Goal: Check status: Check status

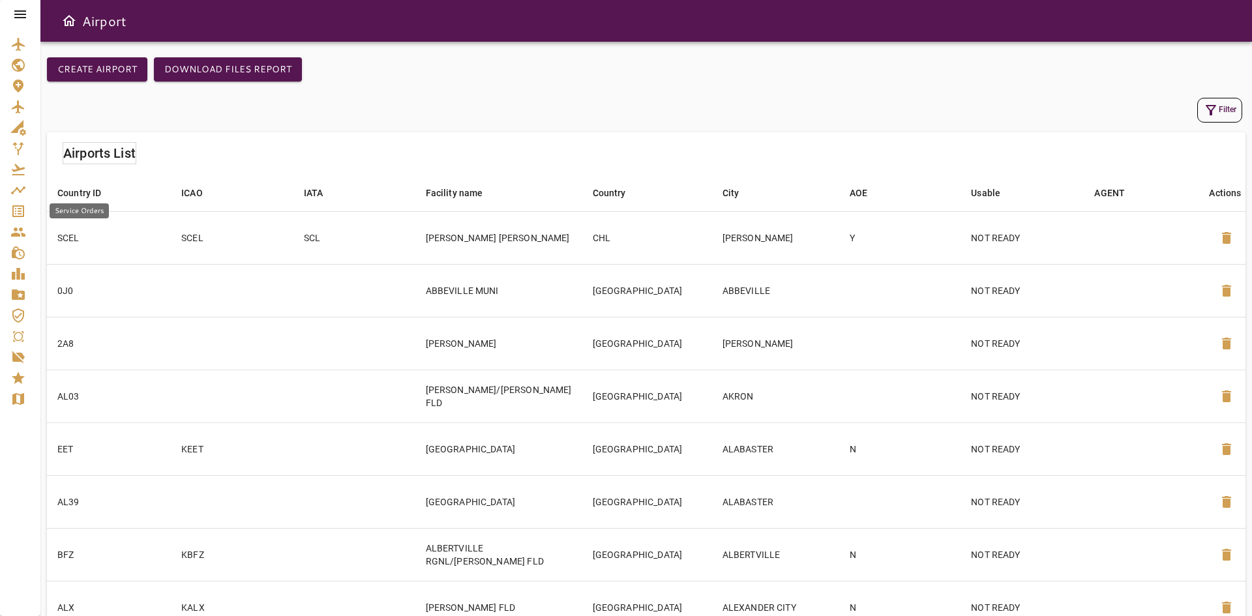
click at [23, 202] on link "Service Orders" at bounding box center [20, 211] width 40 height 21
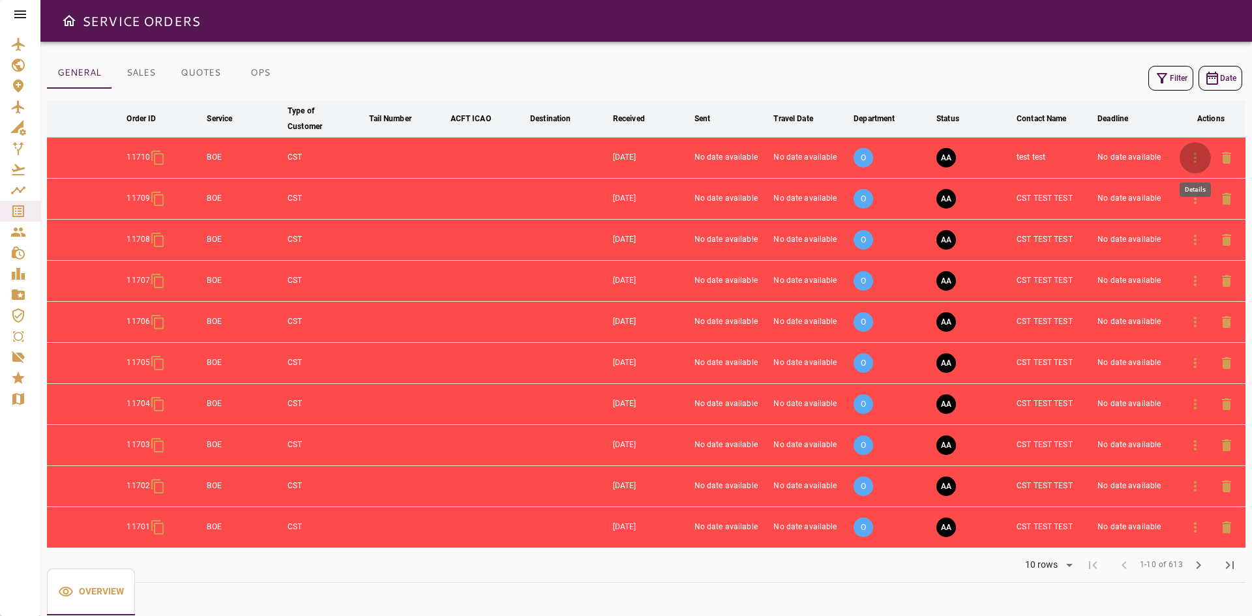
click at [1193, 160] on icon "button" at bounding box center [1196, 158] width 16 height 16
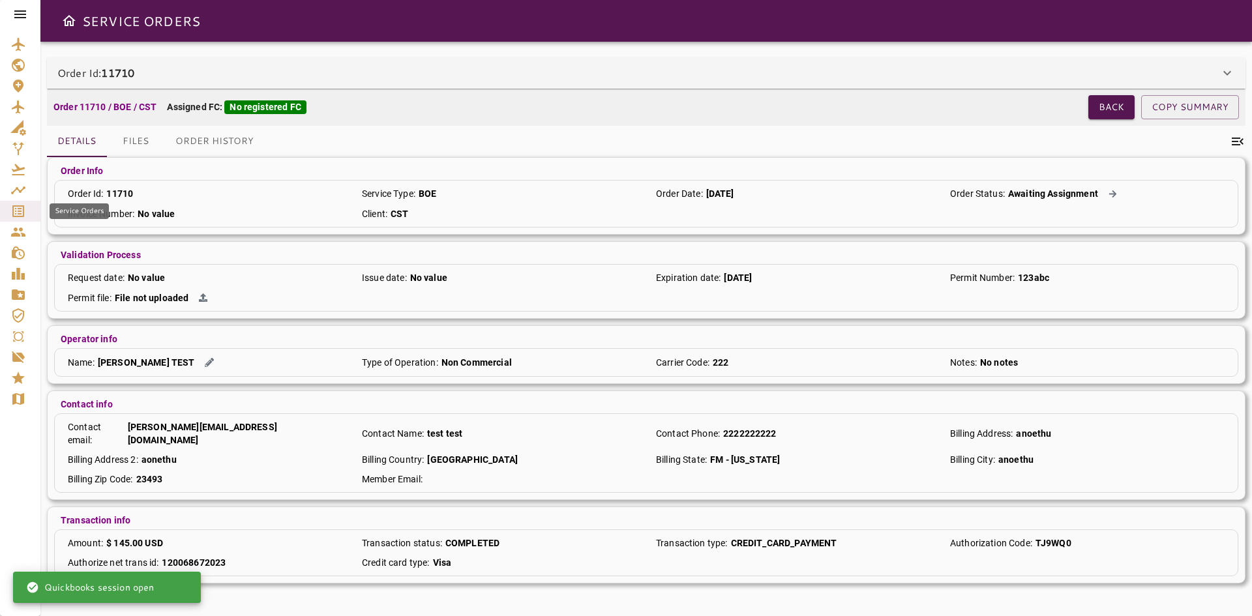
click at [17, 209] on icon "Service Orders" at bounding box center [18, 211] width 16 height 16
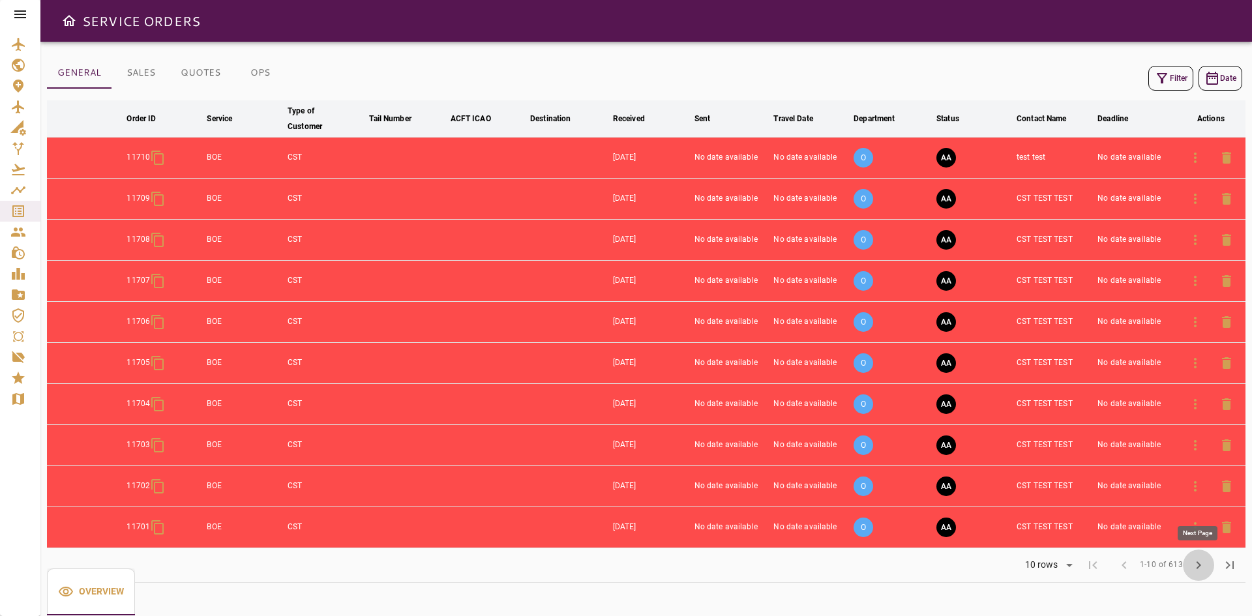
click at [1203, 564] on span "chevron_right" at bounding box center [1199, 566] width 16 height 16
click at [1199, 556] on button "chevron_right" at bounding box center [1198, 565] width 31 height 31
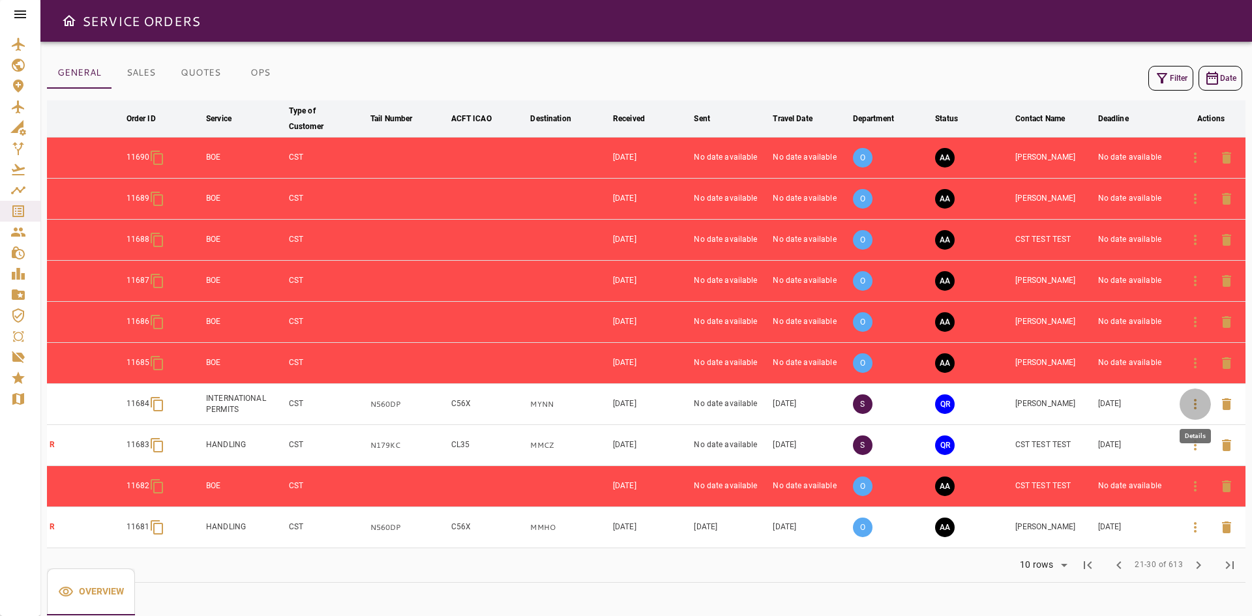
click at [1206, 399] on button "button" at bounding box center [1195, 404] width 31 height 31
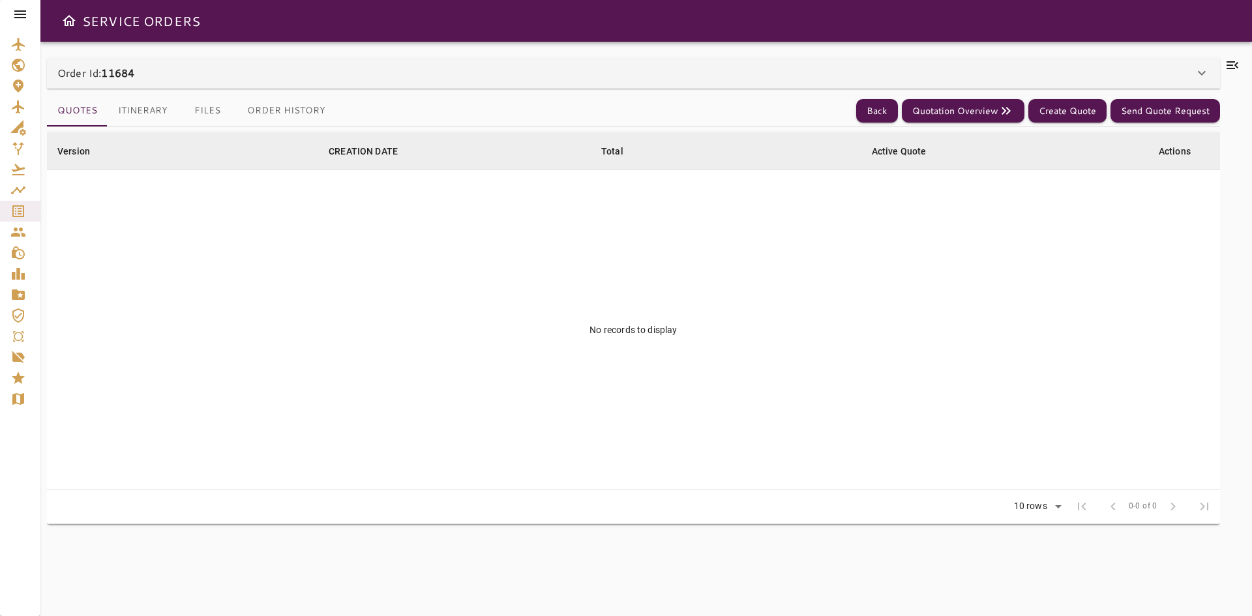
click at [129, 110] on button "Itinerary" at bounding box center [143, 110] width 70 height 31
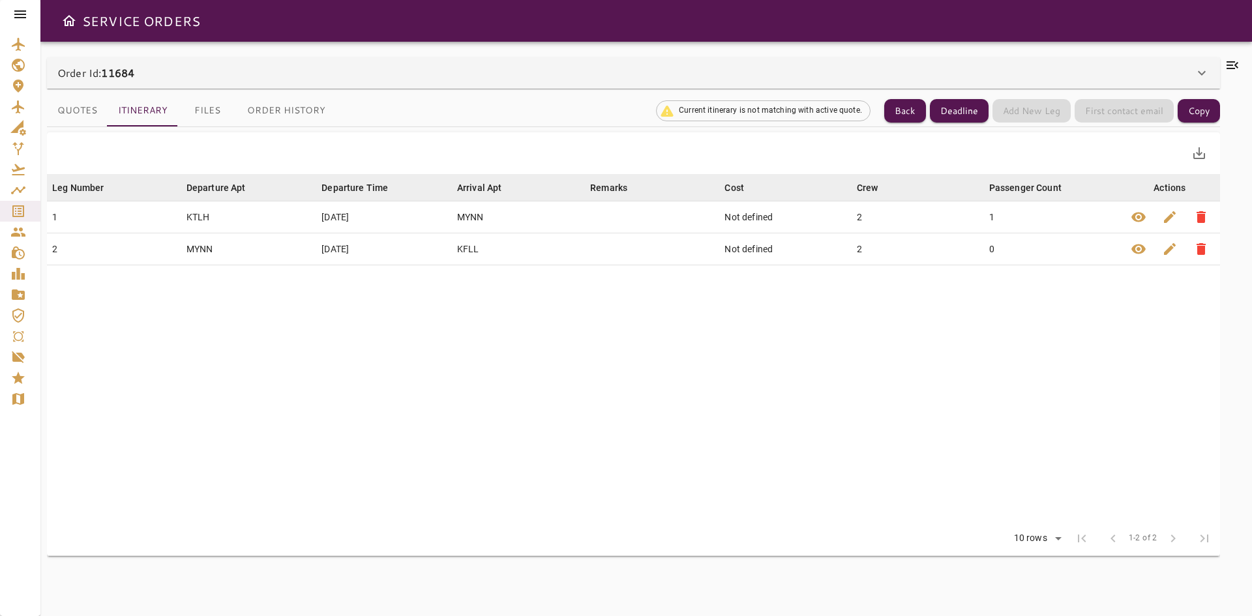
click at [352, 62] on div "Order Id: 11684" at bounding box center [633, 72] width 1173 height 31
